Goal: Task Accomplishment & Management: Manage account settings

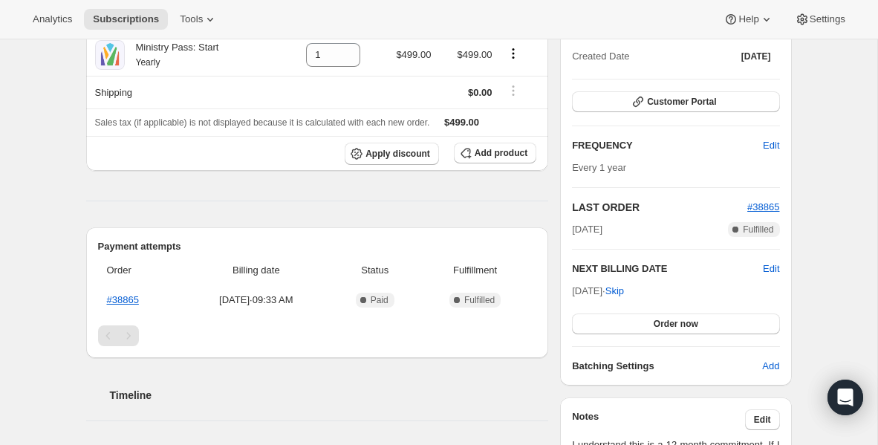
scroll to position [169, 0]
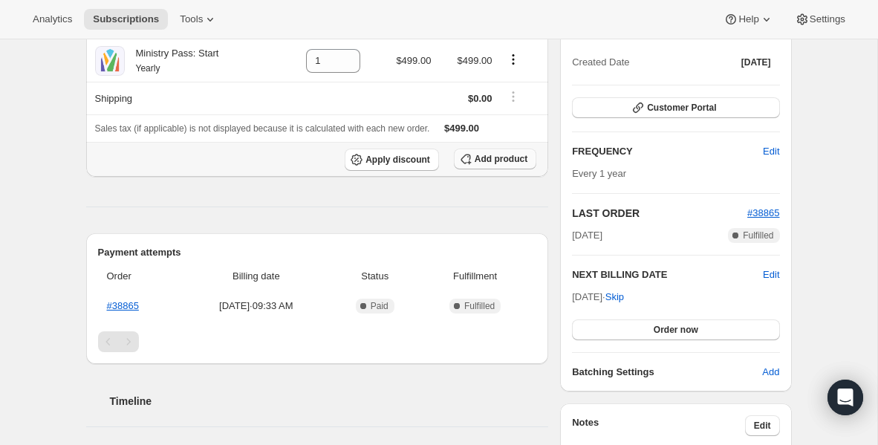
click at [481, 166] on button "Add product" at bounding box center [495, 159] width 82 height 21
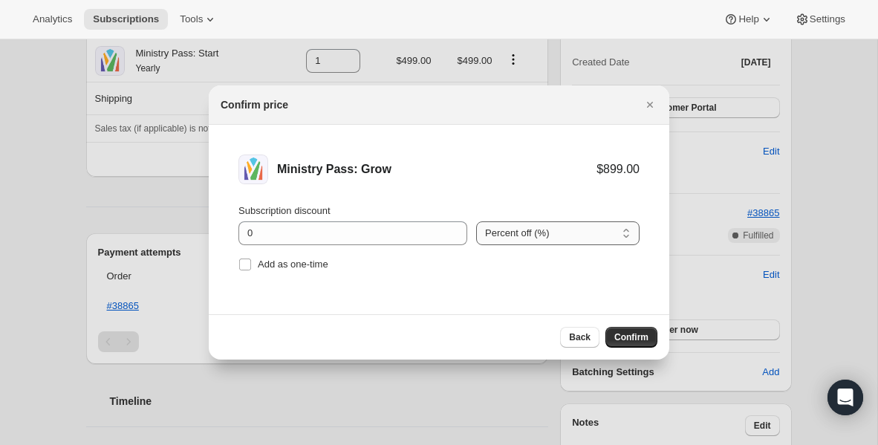
click at [524, 232] on select "Percent off (%) Amount off ($)" at bounding box center [557, 233] width 163 height 24
select select "fixed"
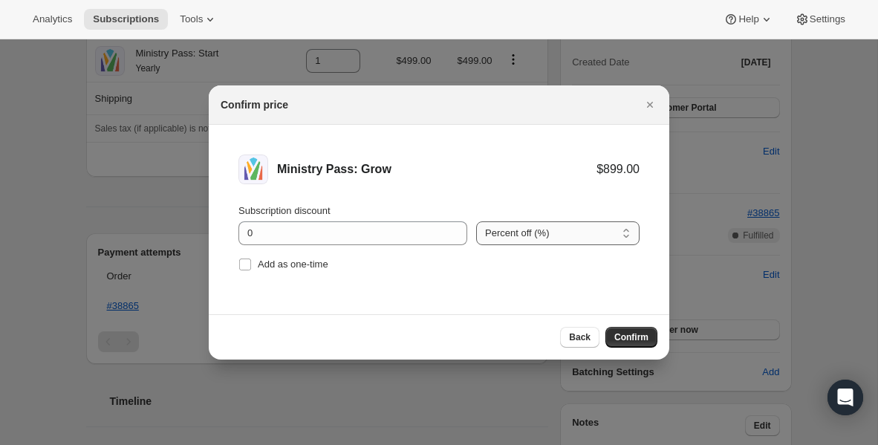
click at [476, 221] on select "Percent off (%) Amount off ($)" at bounding box center [557, 233] width 163 height 24
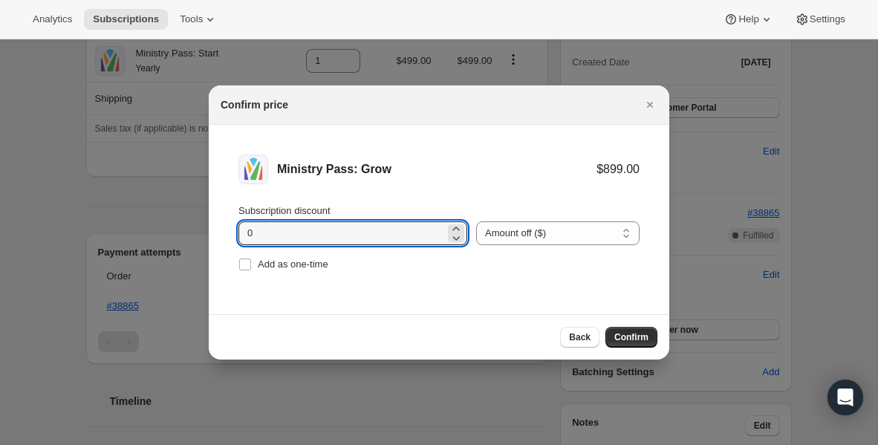
drag, startPoint x: 354, startPoint y: 230, endPoint x: 232, endPoint y: 235, distance: 121.9
click at [233, 235] on li "Ministry Pass: Grow $899.00 Subscription discount 0 Percent off (%) Amount off …" at bounding box center [439, 215] width 460 height 180
type input "499"
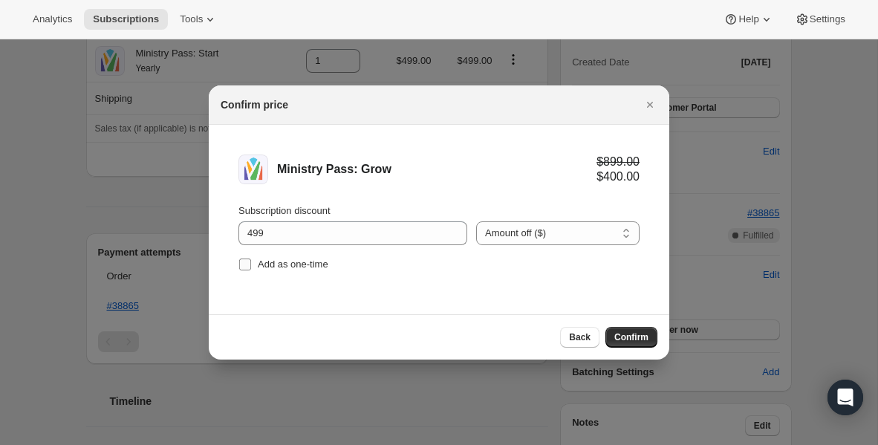
click at [264, 263] on span "Add as one-time" at bounding box center [293, 263] width 71 height 11
click at [251, 263] on input "Add as one-time" at bounding box center [245, 264] width 12 height 12
checkbox input "true"
click at [638, 339] on span "Confirm" at bounding box center [631, 337] width 34 height 12
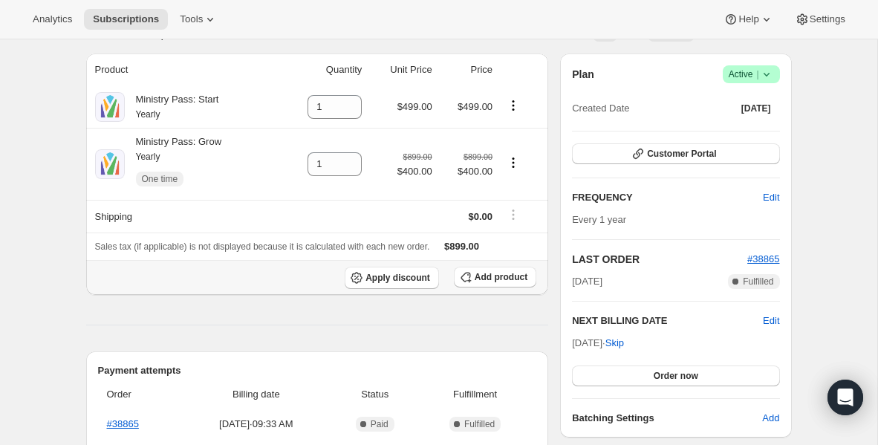
scroll to position [110, 0]
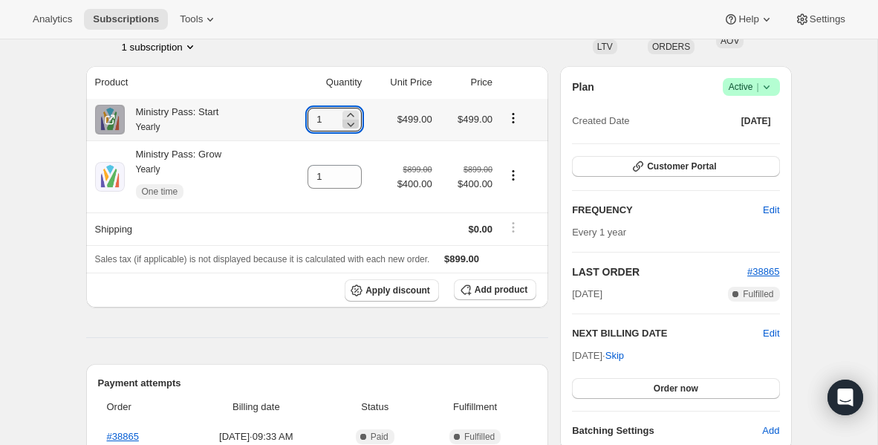
click at [351, 125] on icon at bounding box center [350, 124] width 15 height 15
type input "0"
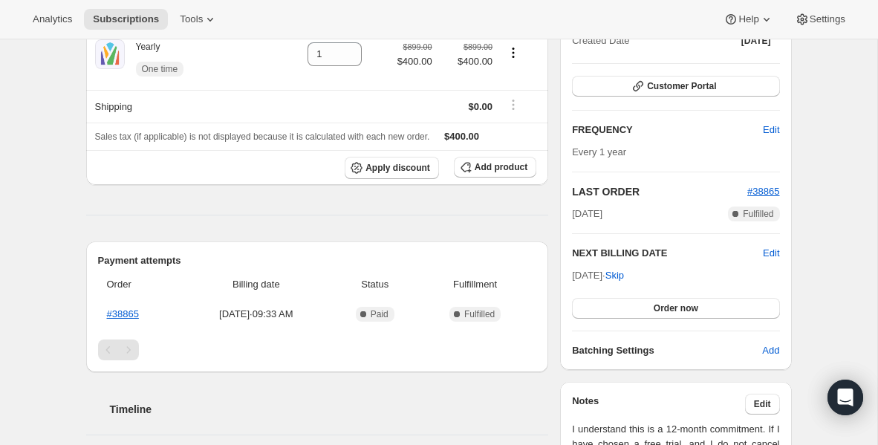
scroll to position [189, 0]
click at [675, 307] on span "Order now" at bounding box center [676, 309] width 45 height 12
click at [675, 307] on span "Click to confirm" at bounding box center [676, 309] width 68 height 12
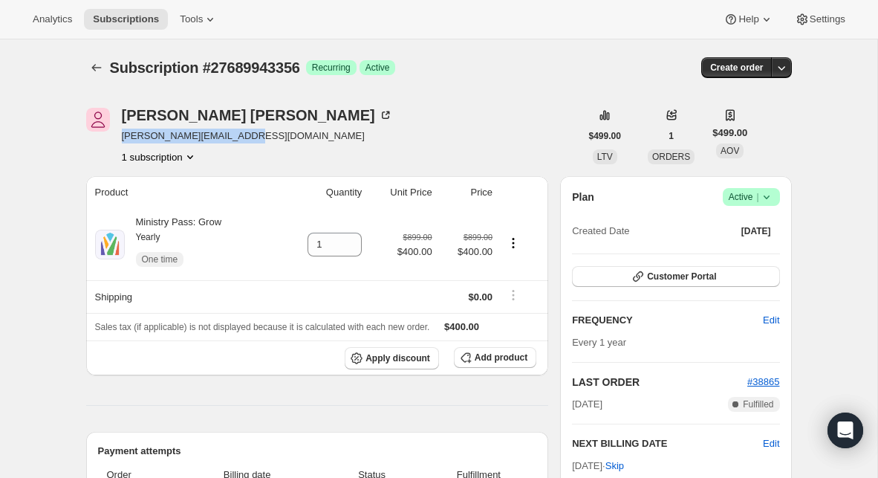
drag, startPoint x: 235, startPoint y: 136, endPoint x: 117, endPoint y: 138, distance: 118.8
click at [117, 138] on div "[PERSON_NAME] [PERSON_NAME][EMAIL_ADDRESS][DOMAIN_NAME] 1 subscription" at bounding box center [333, 136] width 494 height 56
copy span "[PERSON_NAME][EMAIL_ADDRESS][DOMAIN_NAME]"
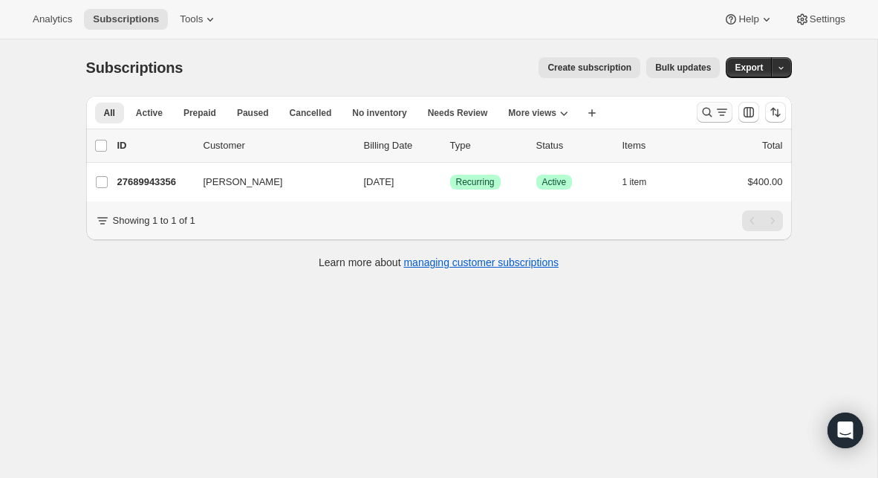
click at [711, 114] on icon "Search and filter results" at bounding box center [707, 112] width 15 height 15
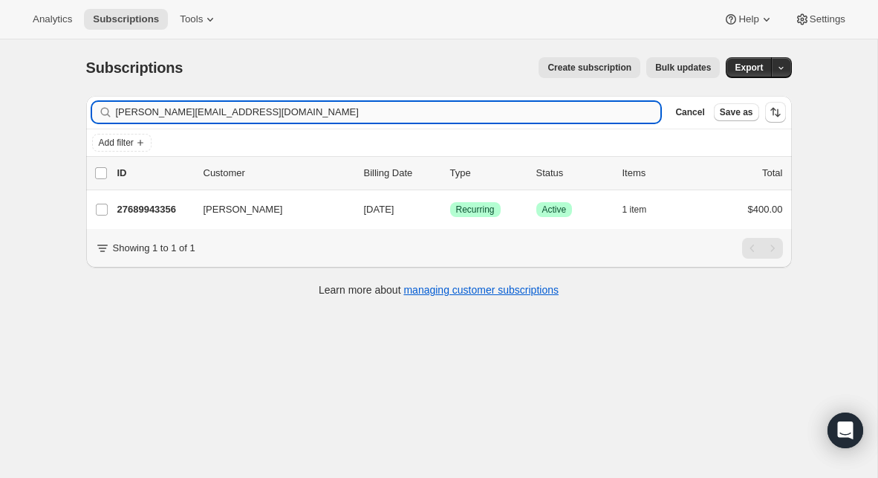
click at [362, 109] on input "[PERSON_NAME][EMAIL_ADDRESS][DOMAIN_NAME]" at bounding box center [388, 112] width 545 height 21
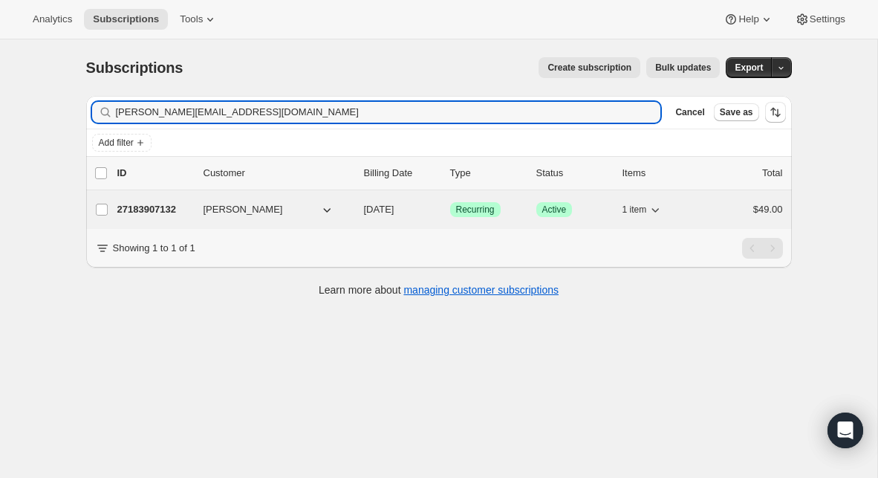
type input "leandro_cbs@hotmail.com"
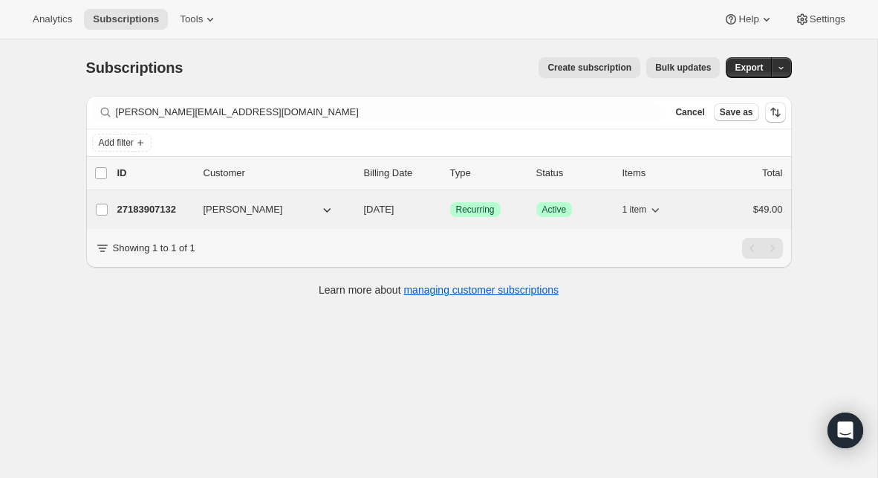
click at [159, 206] on p "27183907132" at bounding box center [154, 209] width 74 height 15
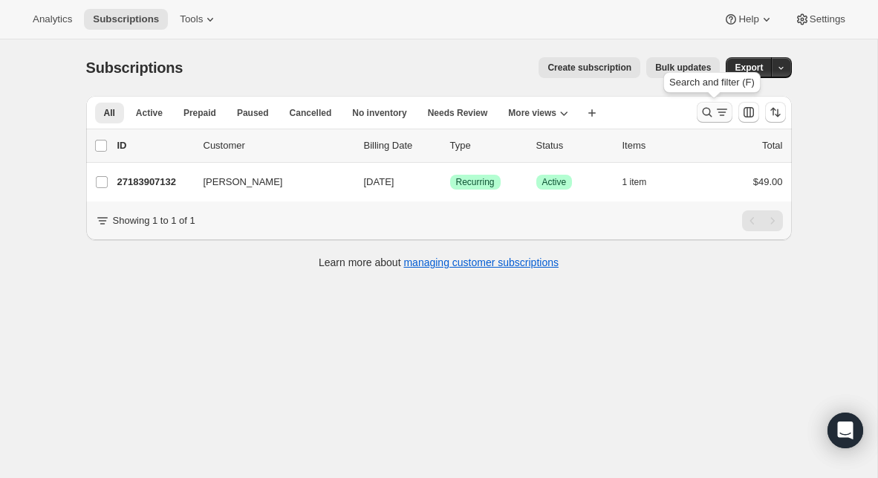
click at [707, 110] on icon "Search and filter results" at bounding box center [707, 112] width 15 height 15
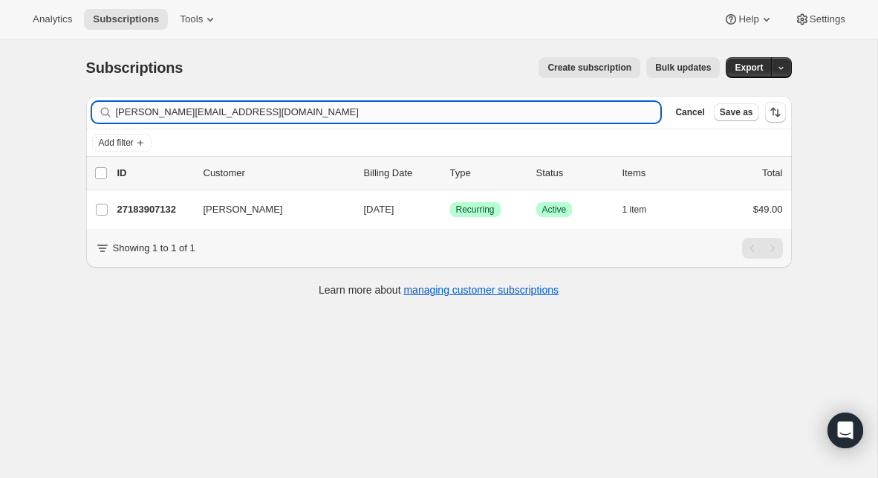
click at [318, 110] on input "leandro_cbs@hotmail.com" at bounding box center [388, 112] width 545 height 21
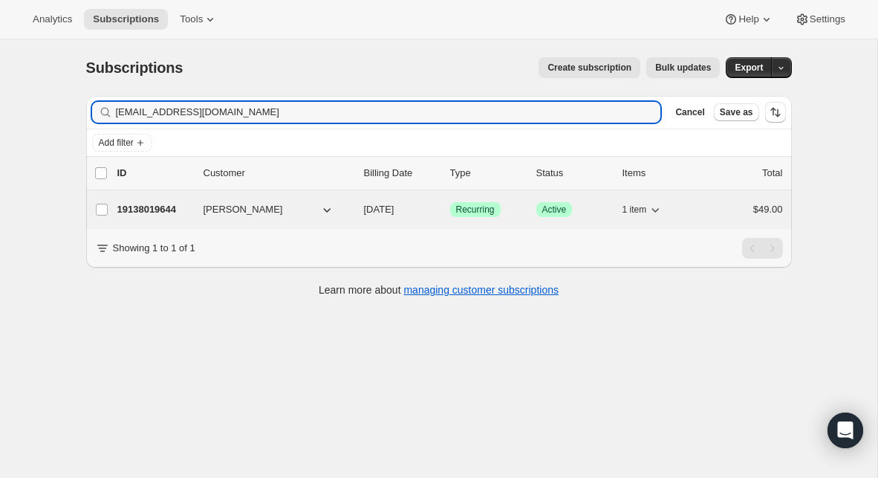
type input "gracepastorwv@gmail.com"
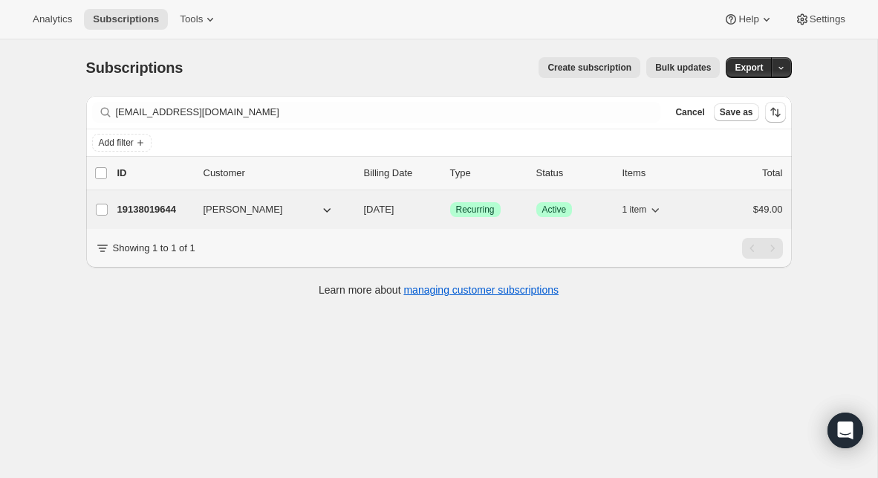
click at [151, 209] on p "19138019644" at bounding box center [154, 209] width 74 height 15
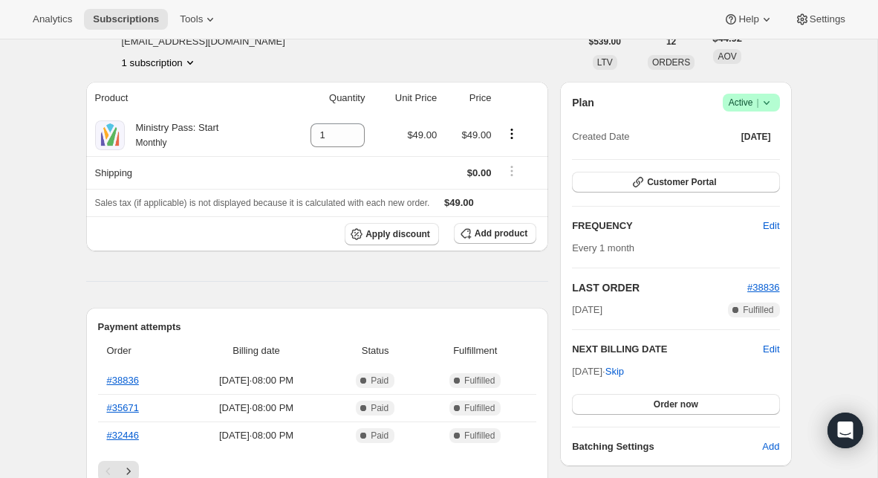
scroll to position [99, 0]
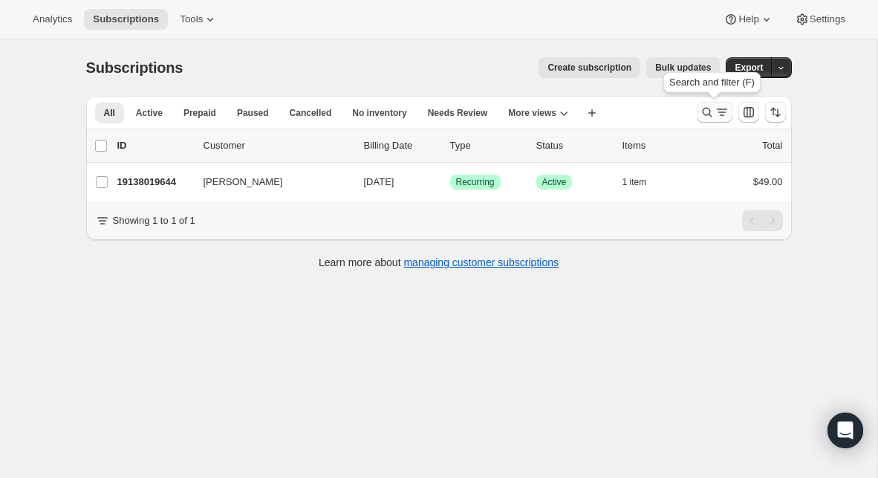
click at [706, 111] on icon "Search and filter results" at bounding box center [707, 112] width 15 height 15
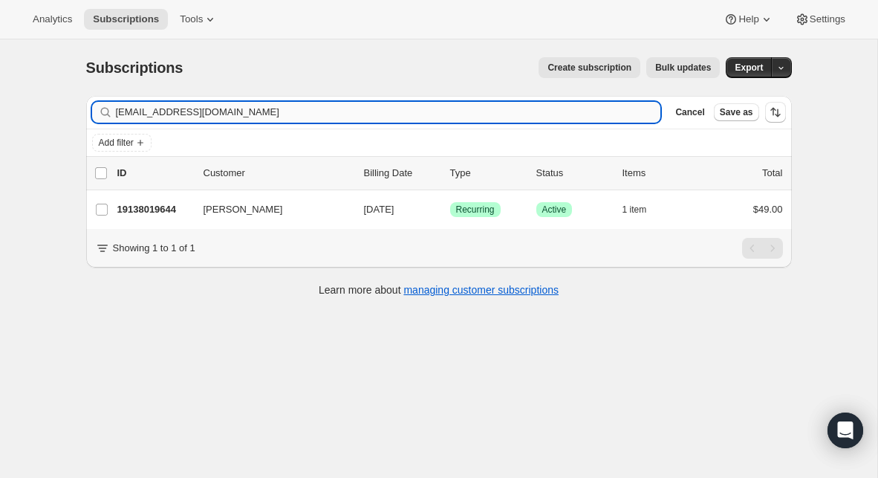
click at [336, 118] on input "gracepastorwv@gmail.com" at bounding box center [388, 112] width 545 height 21
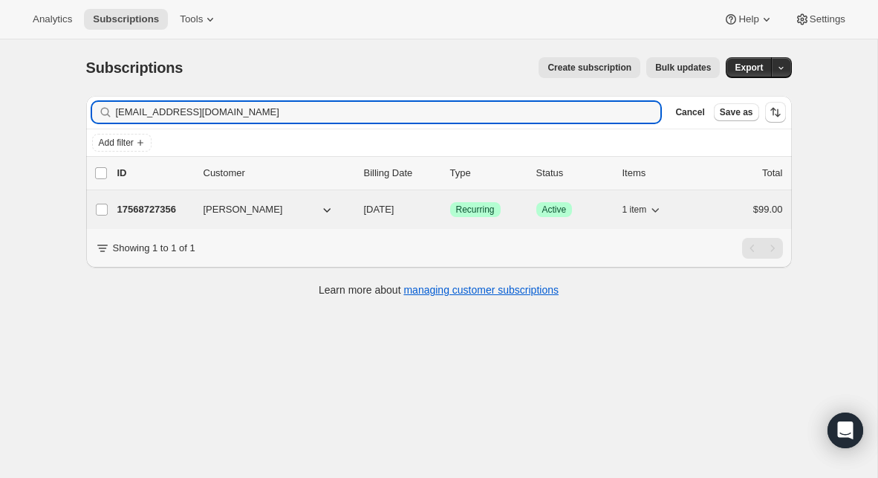
type input "pkipps@fairfaxumc.org"
click at [151, 209] on p "17568727356" at bounding box center [154, 209] width 74 height 15
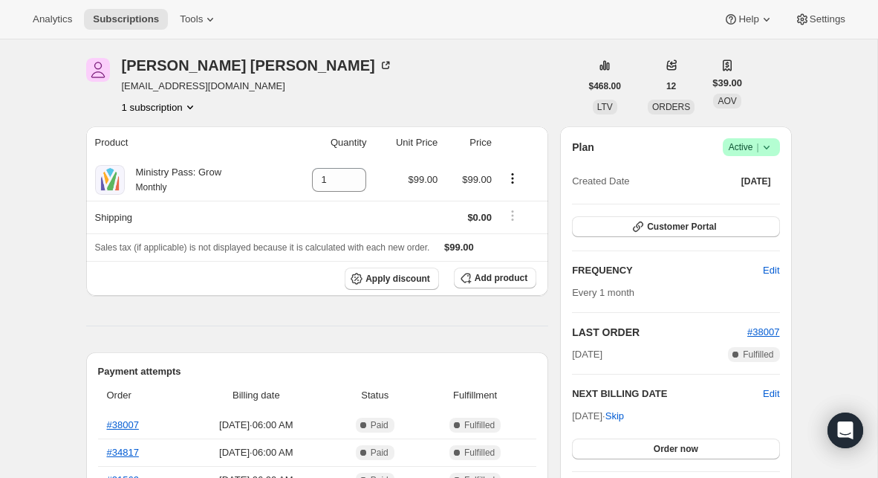
scroll to position [64, 0]
